Goal: Communication & Community: Participate in discussion

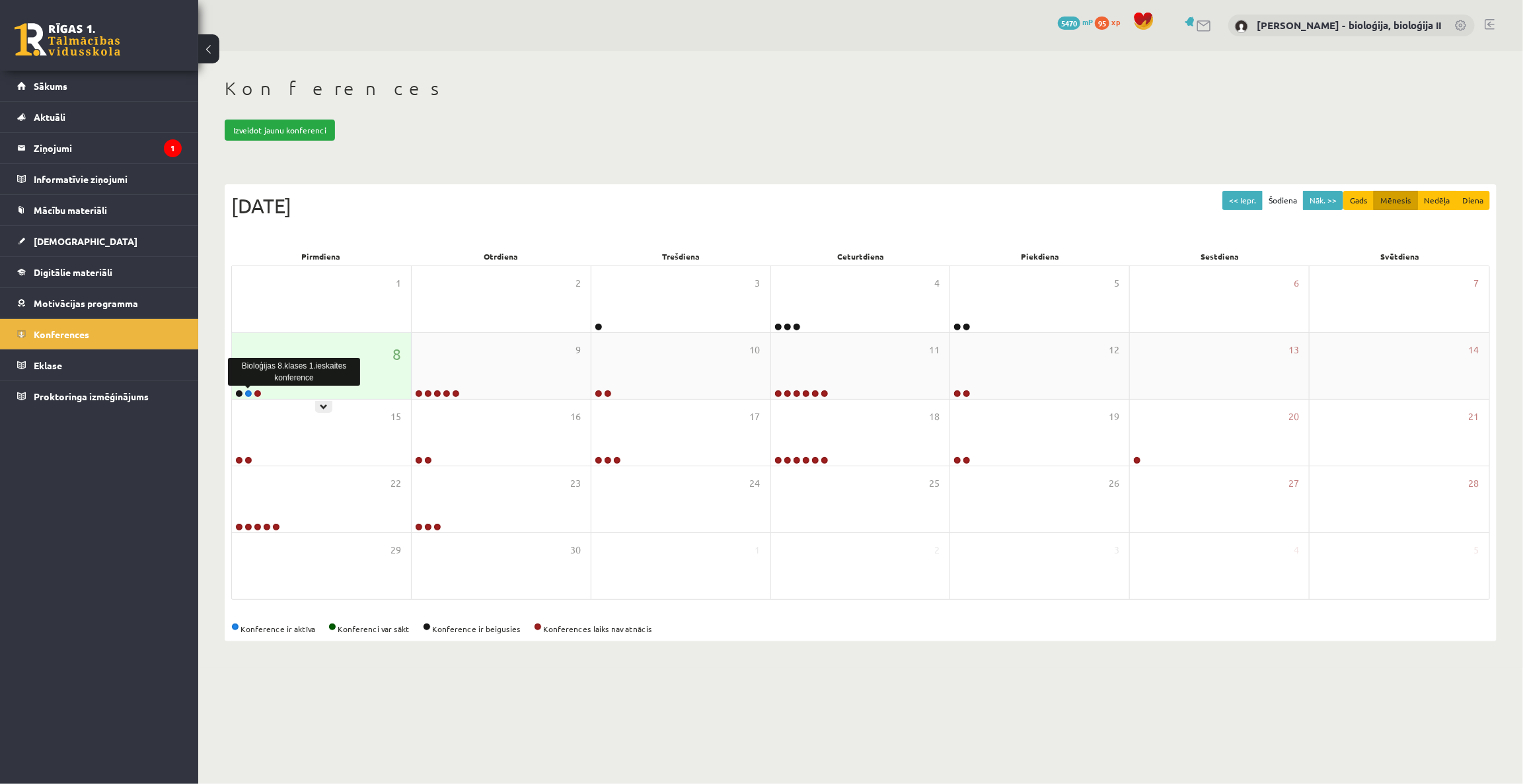
click at [245, 394] on link at bounding box center [248, 393] width 8 height 8
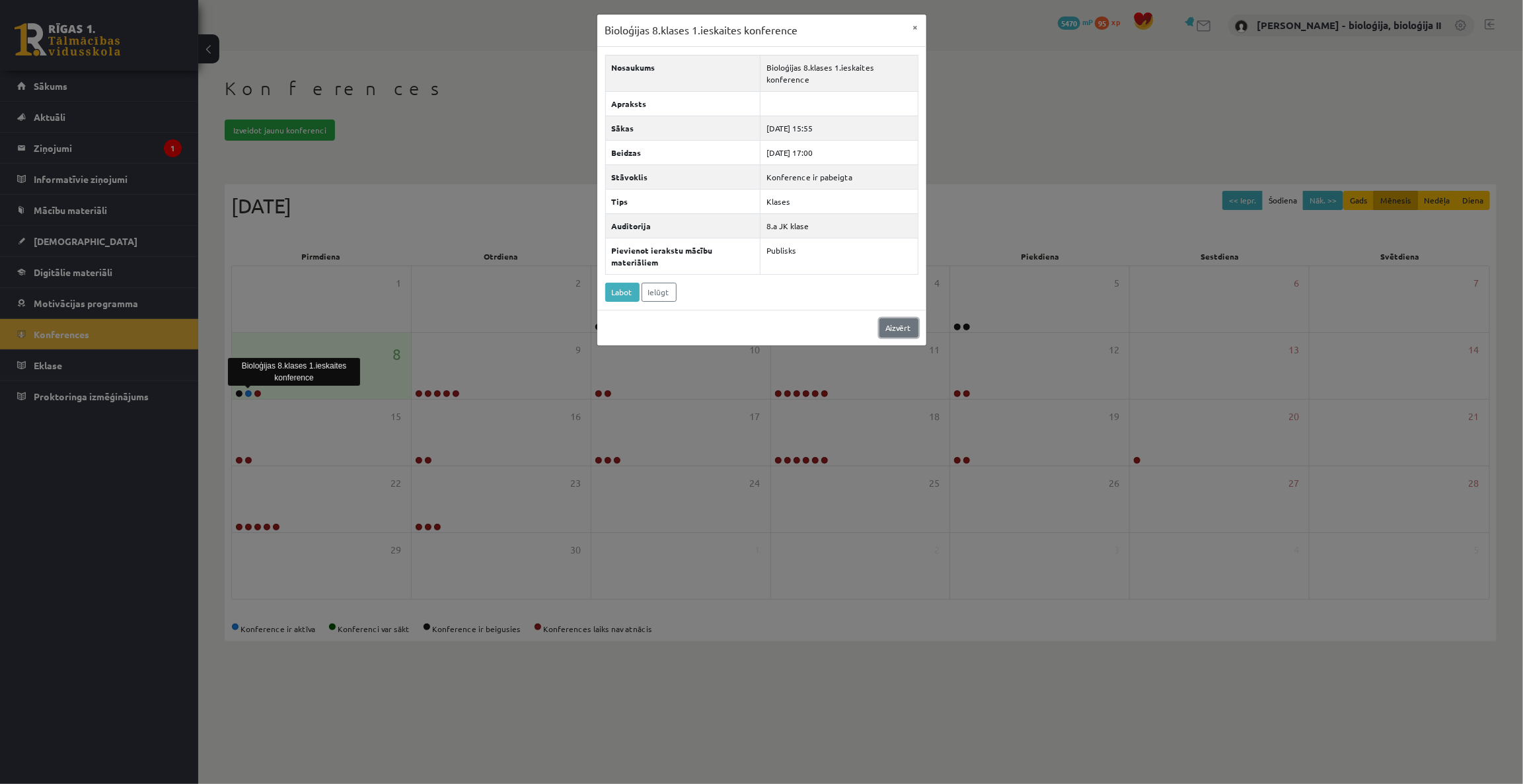
click at [897, 323] on link "Aizvērt" at bounding box center [899, 327] width 39 height 19
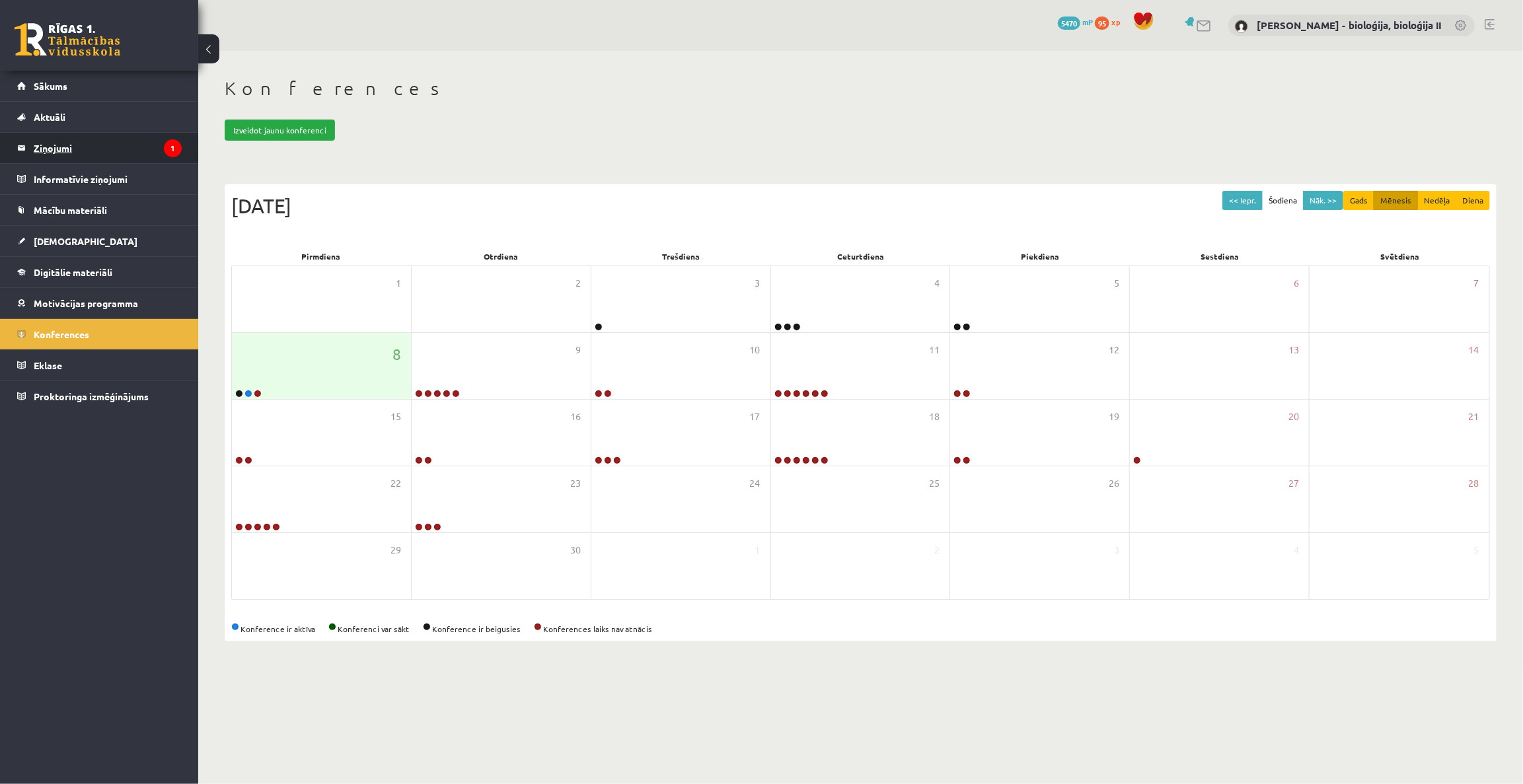
click at [73, 150] on legend "Ziņojumi 1" at bounding box center [108, 148] width 148 height 30
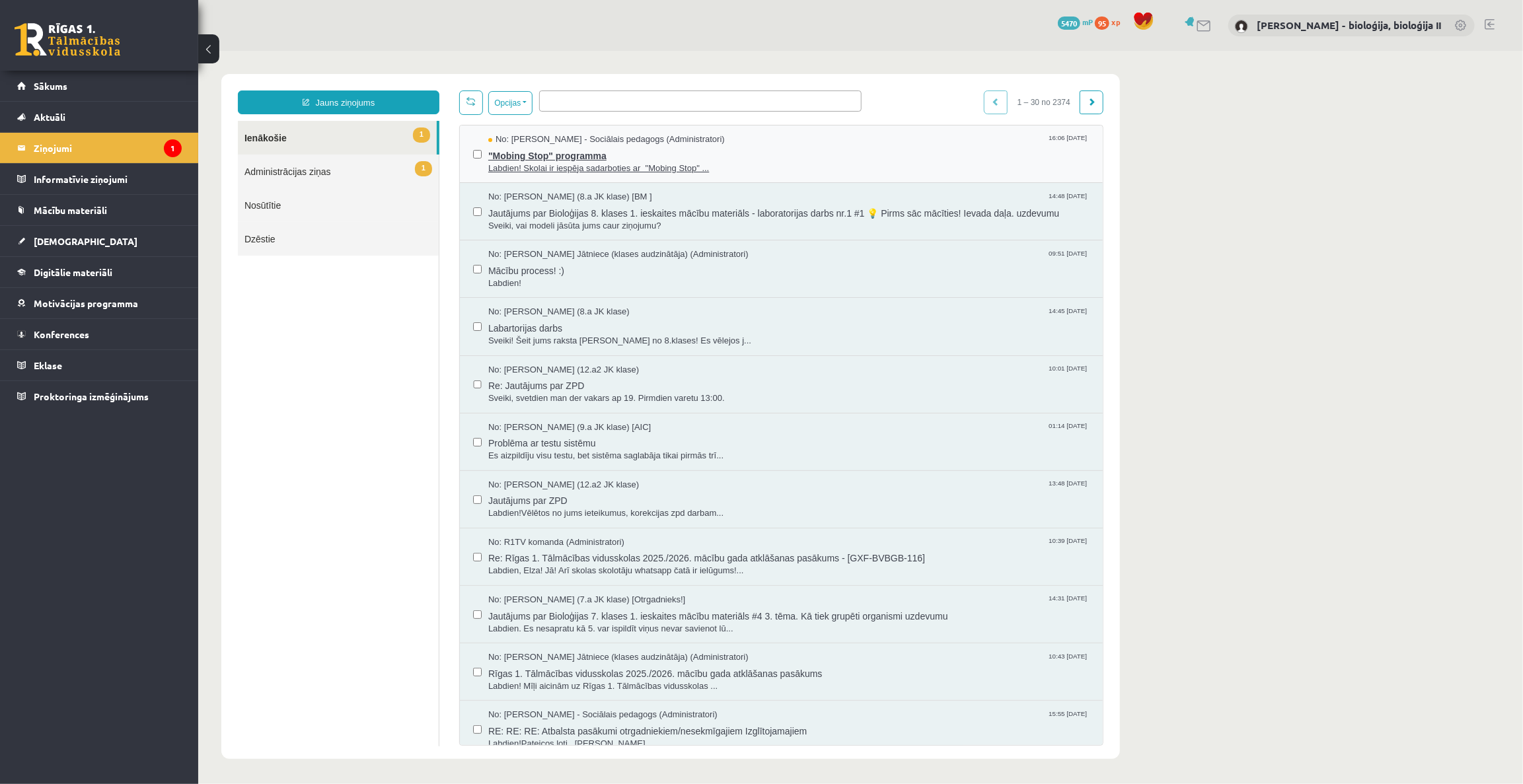
click at [785, 151] on span ""Mobing Stop" programma" at bounding box center [787, 153] width 601 height 17
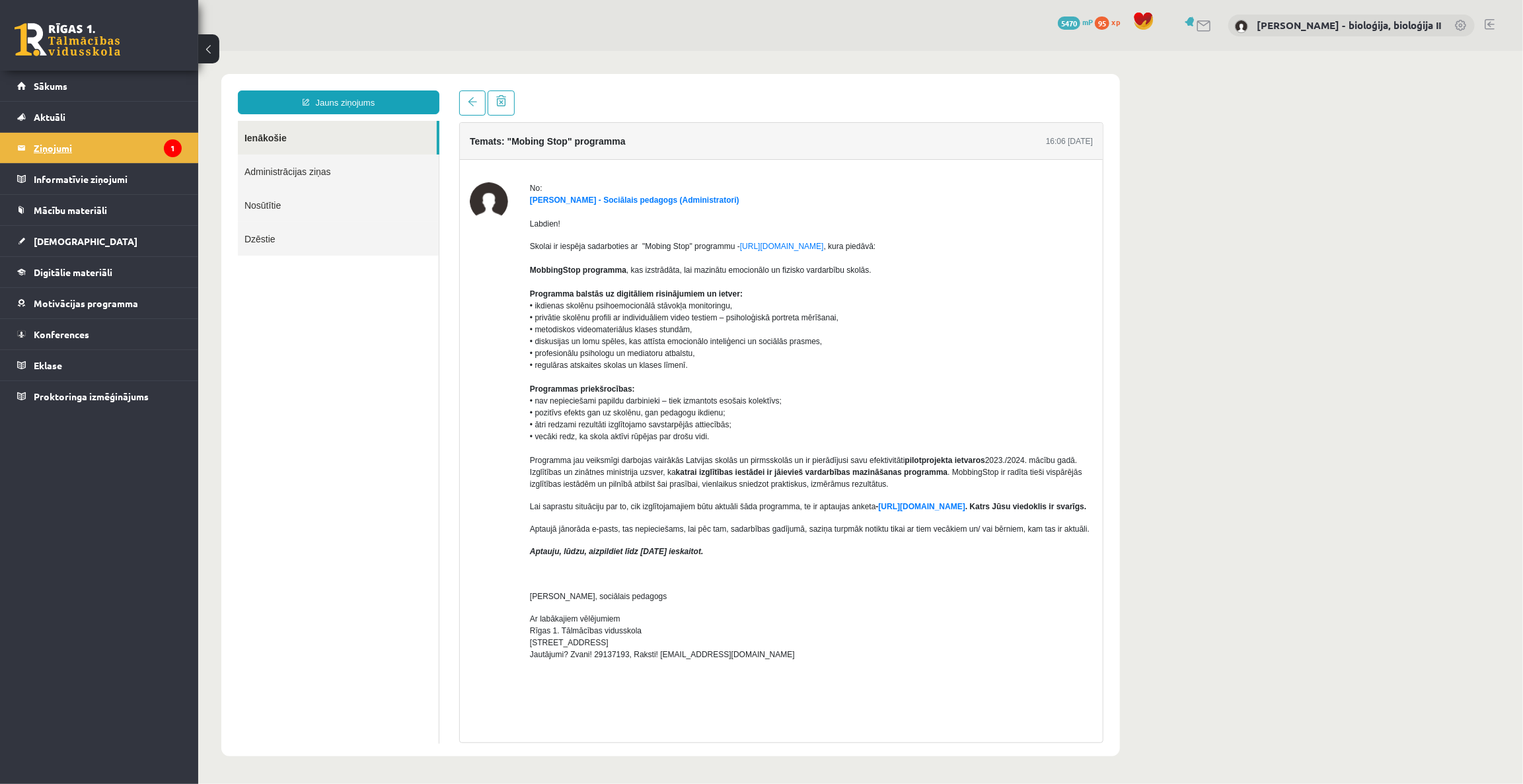
click at [80, 153] on legend "Ziņojumi 1" at bounding box center [108, 148] width 148 height 30
